Goal: Task Accomplishment & Management: Manage account settings

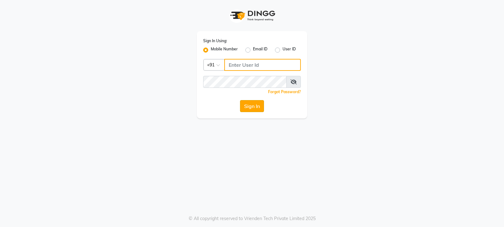
type input "8623828860"
click at [263, 106] on button "Sign In" at bounding box center [252, 106] width 24 height 12
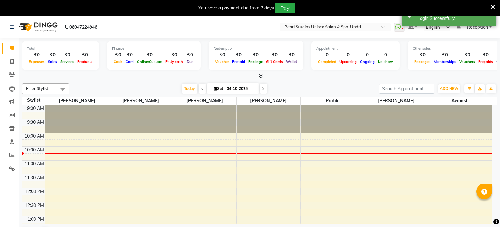
click at [493, 7] on icon at bounding box center [492, 7] width 4 height 6
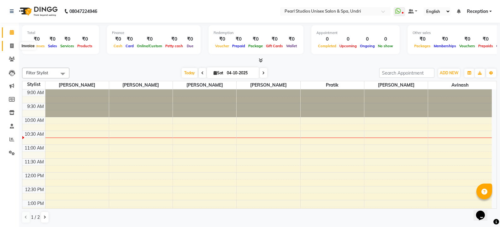
click at [12, 48] on icon at bounding box center [11, 45] width 3 height 5
select select "78"
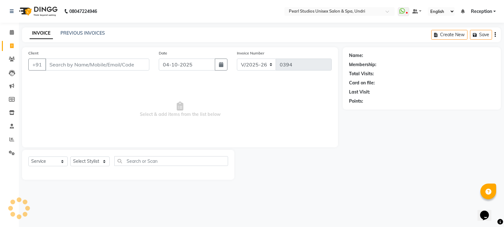
select select "membership"
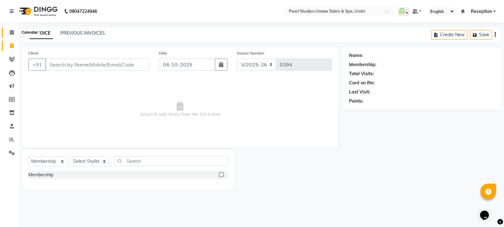
click at [12, 33] on icon at bounding box center [12, 32] width 4 height 5
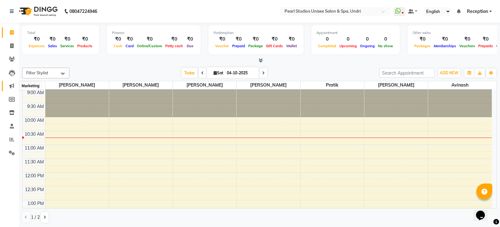
click at [11, 87] on icon at bounding box center [11, 86] width 5 height 5
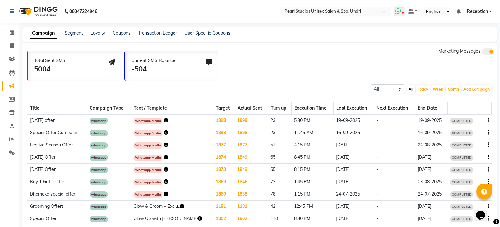
click at [398, 14] on icon at bounding box center [398, 11] width 6 height 6
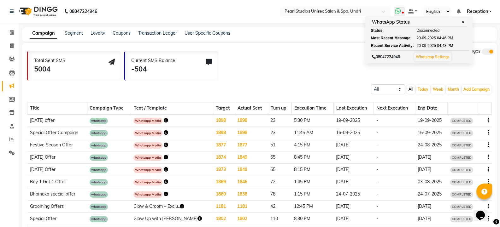
click at [441, 59] on link "Whatsapp Settings" at bounding box center [432, 57] width 34 height 5
